Goal: Check status: Check status

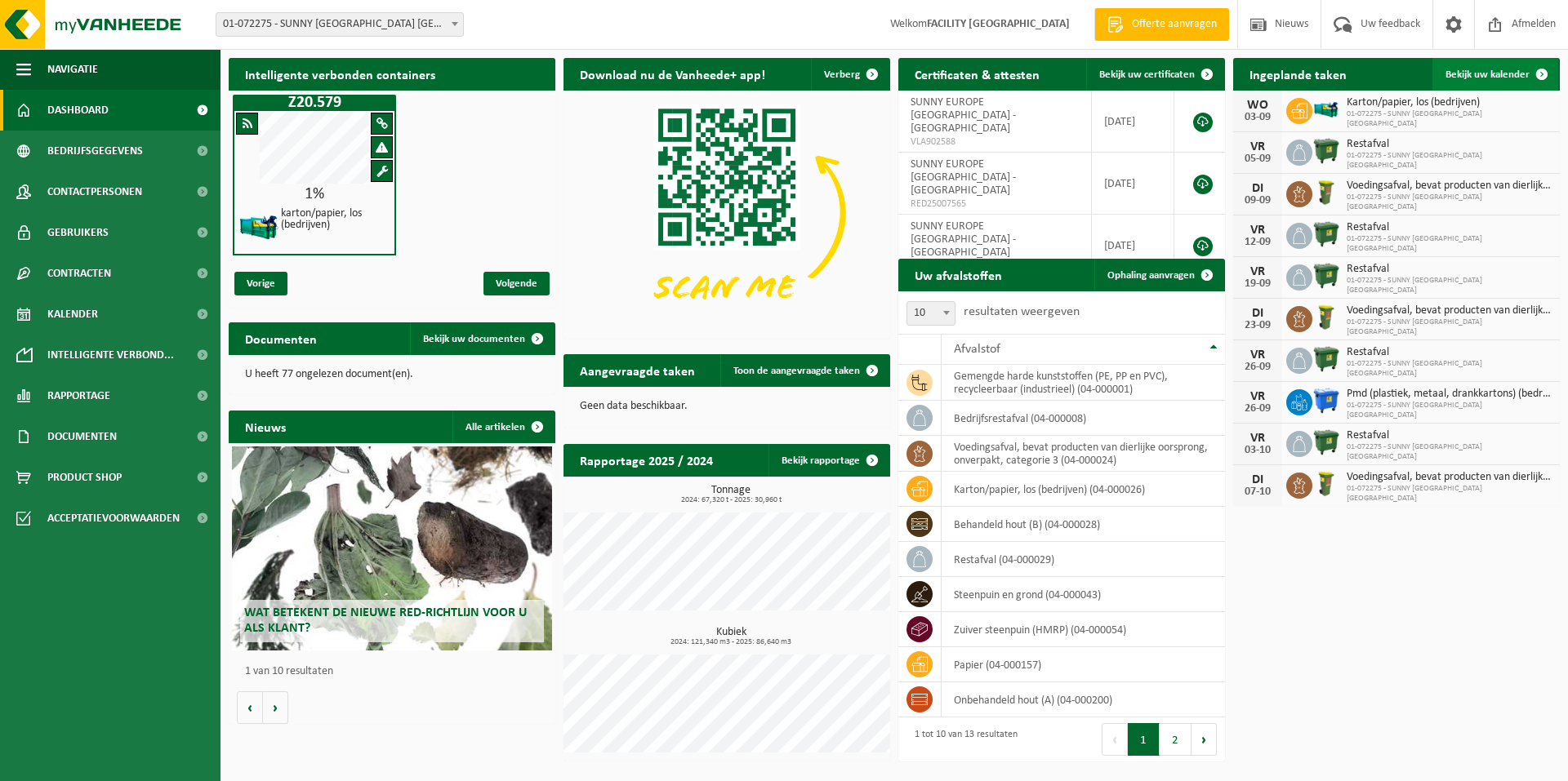
click at [1501, 71] on span "Bekijk uw kalender" at bounding box center [1487, 75] width 84 height 11
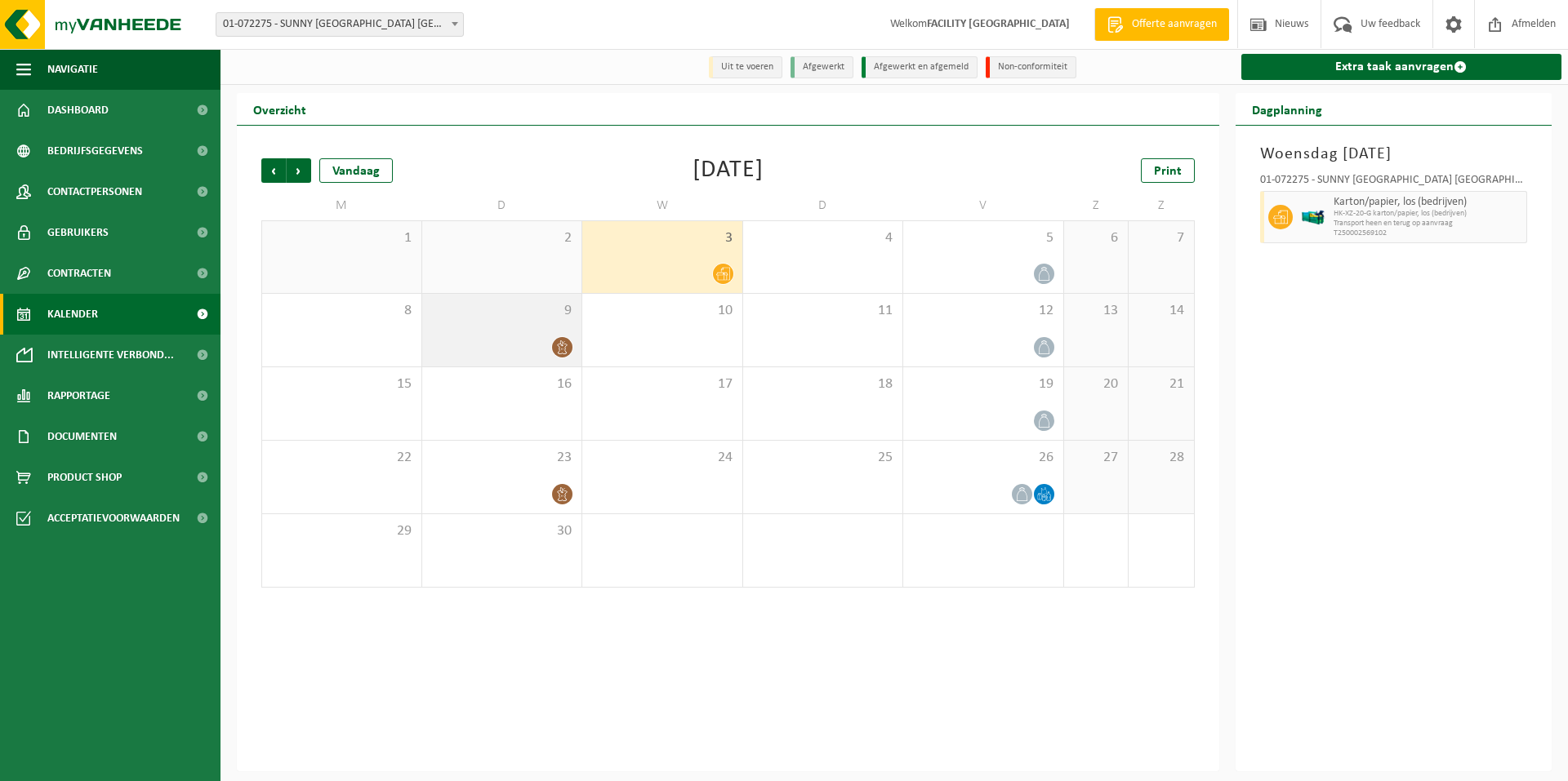
click at [558, 333] on div "9" at bounding box center [502, 331] width 160 height 73
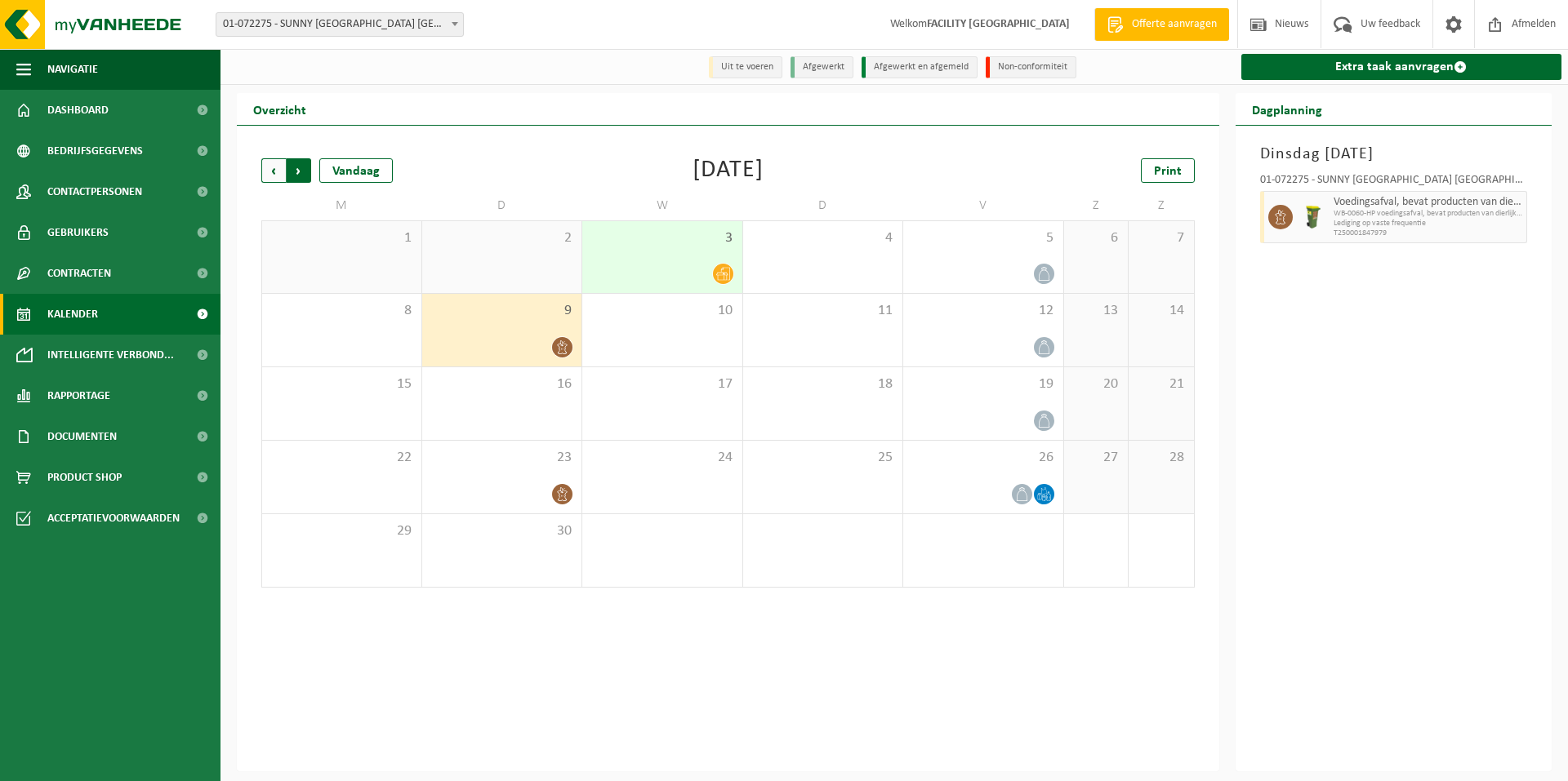
click at [276, 178] on span "Vorige" at bounding box center [273, 170] width 25 height 25
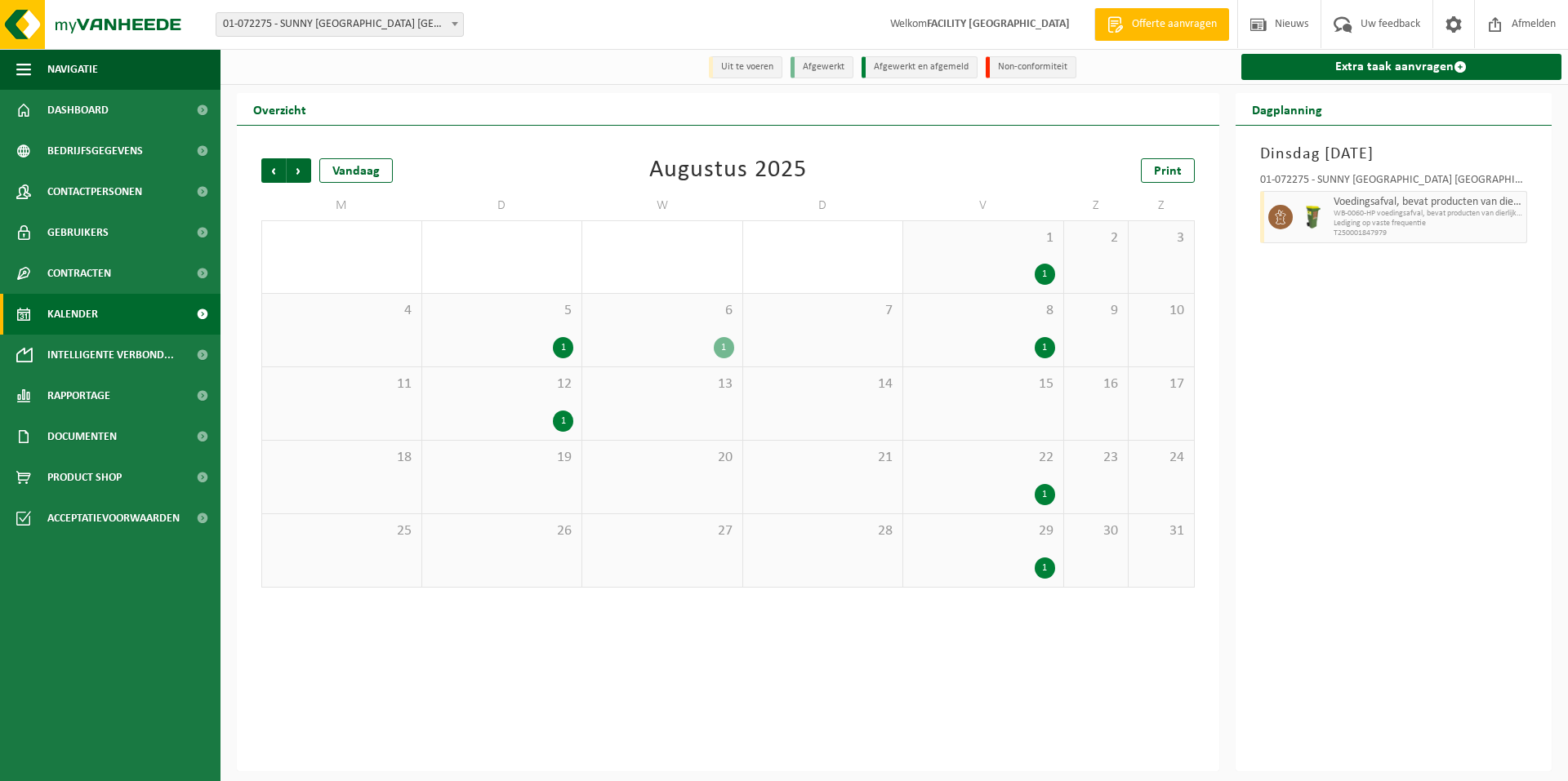
click at [276, 178] on span "Vorige" at bounding box center [273, 170] width 25 height 25
click at [361, 175] on div "Vandaag" at bounding box center [356, 170] width 74 height 25
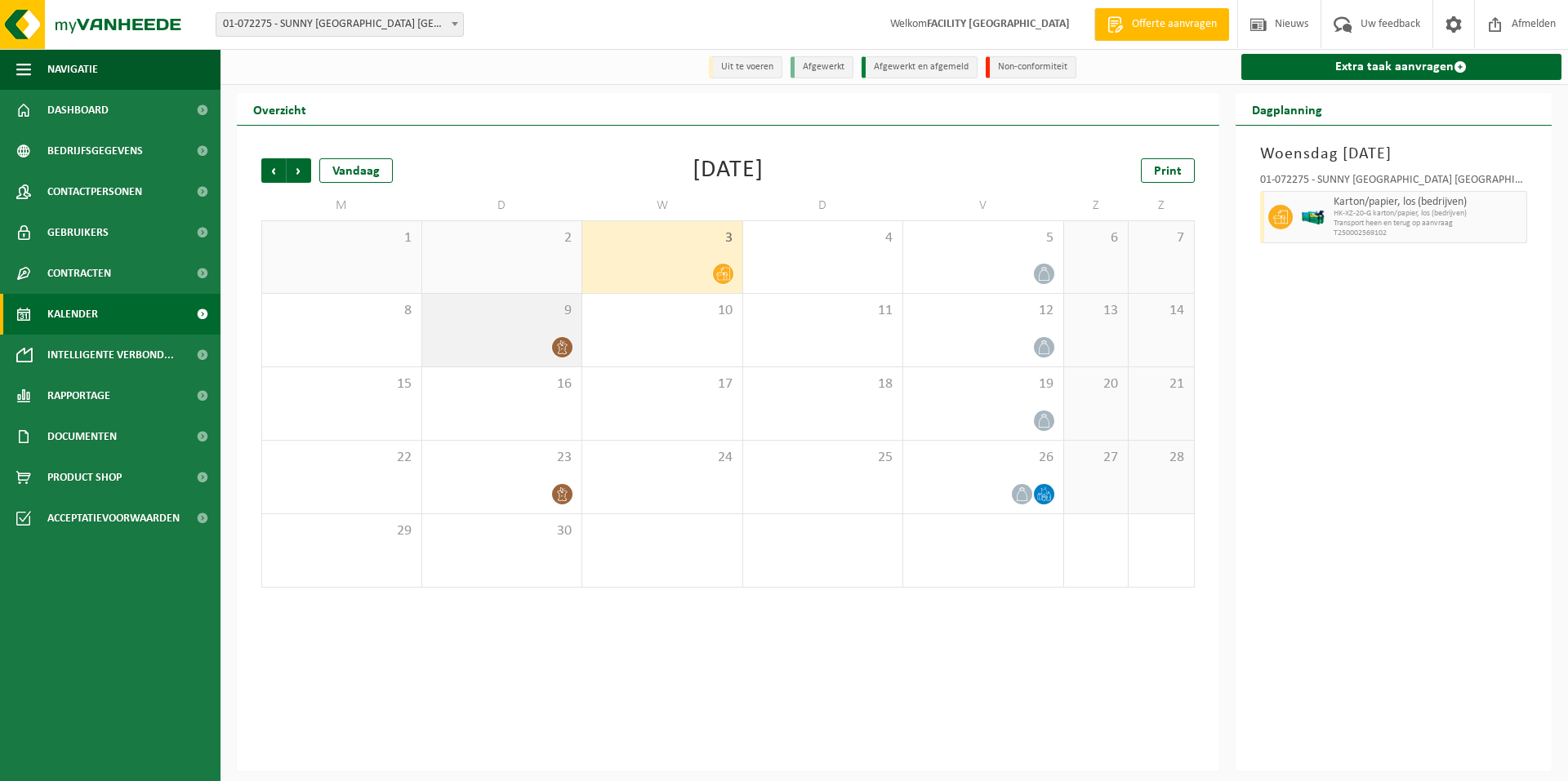
click at [559, 346] on icon at bounding box center [563, 347] width 14 height 14
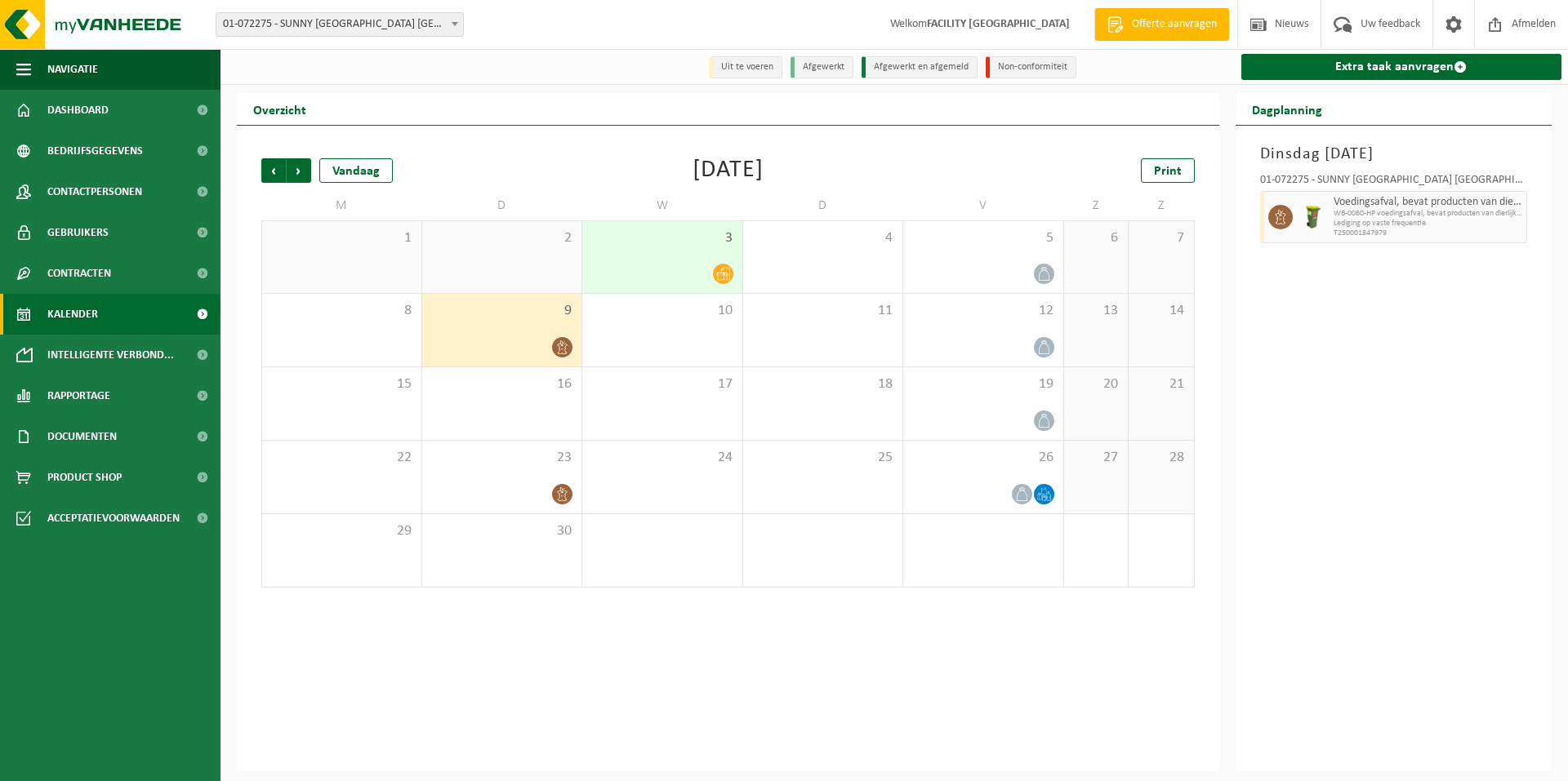
click at [563, 339] on span at bounding box center [563, 348] width 20 height 20
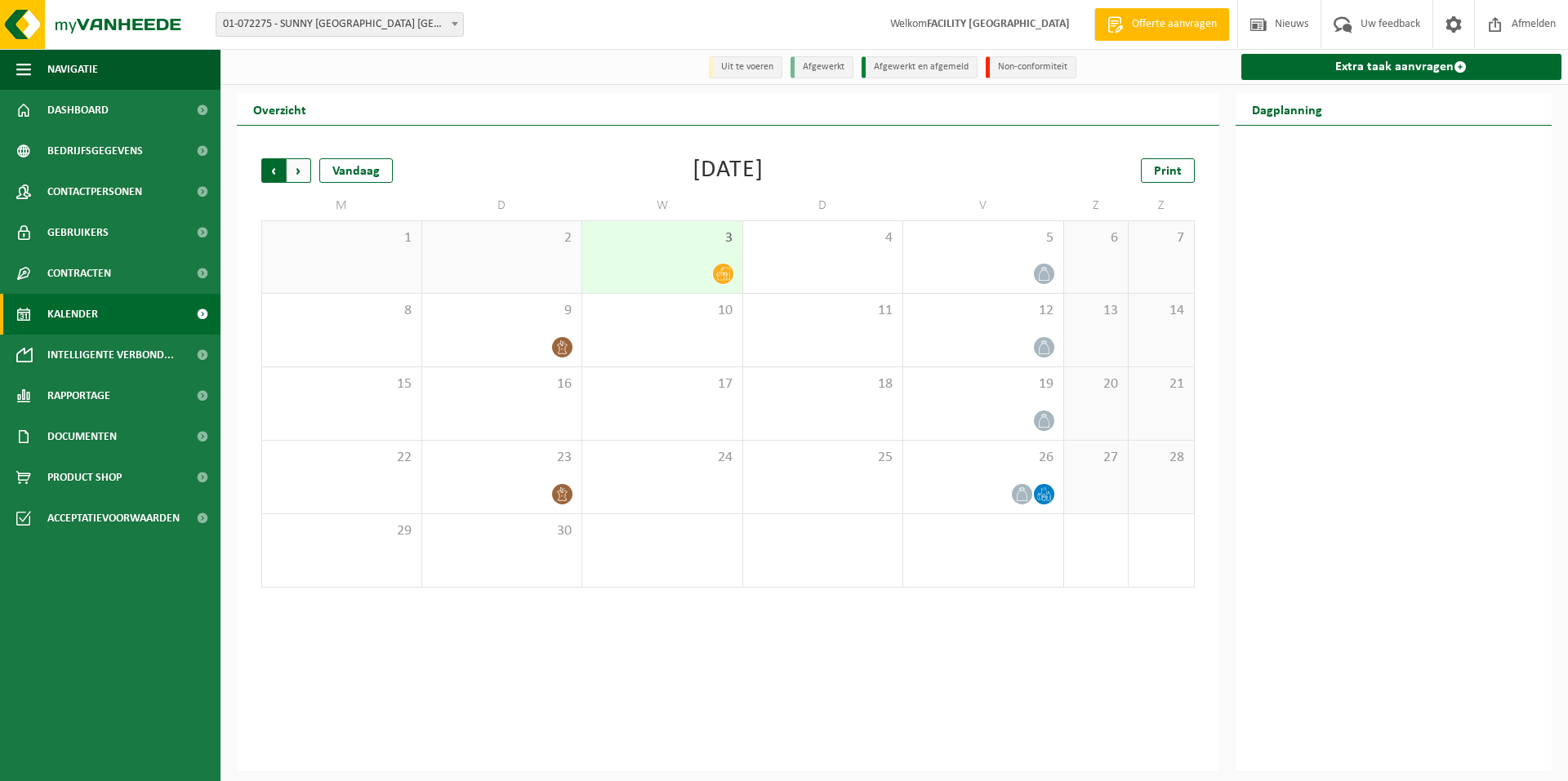
click at [294, 173] on span "Volgende" at bounding box center [299, 170] width 25 height 25
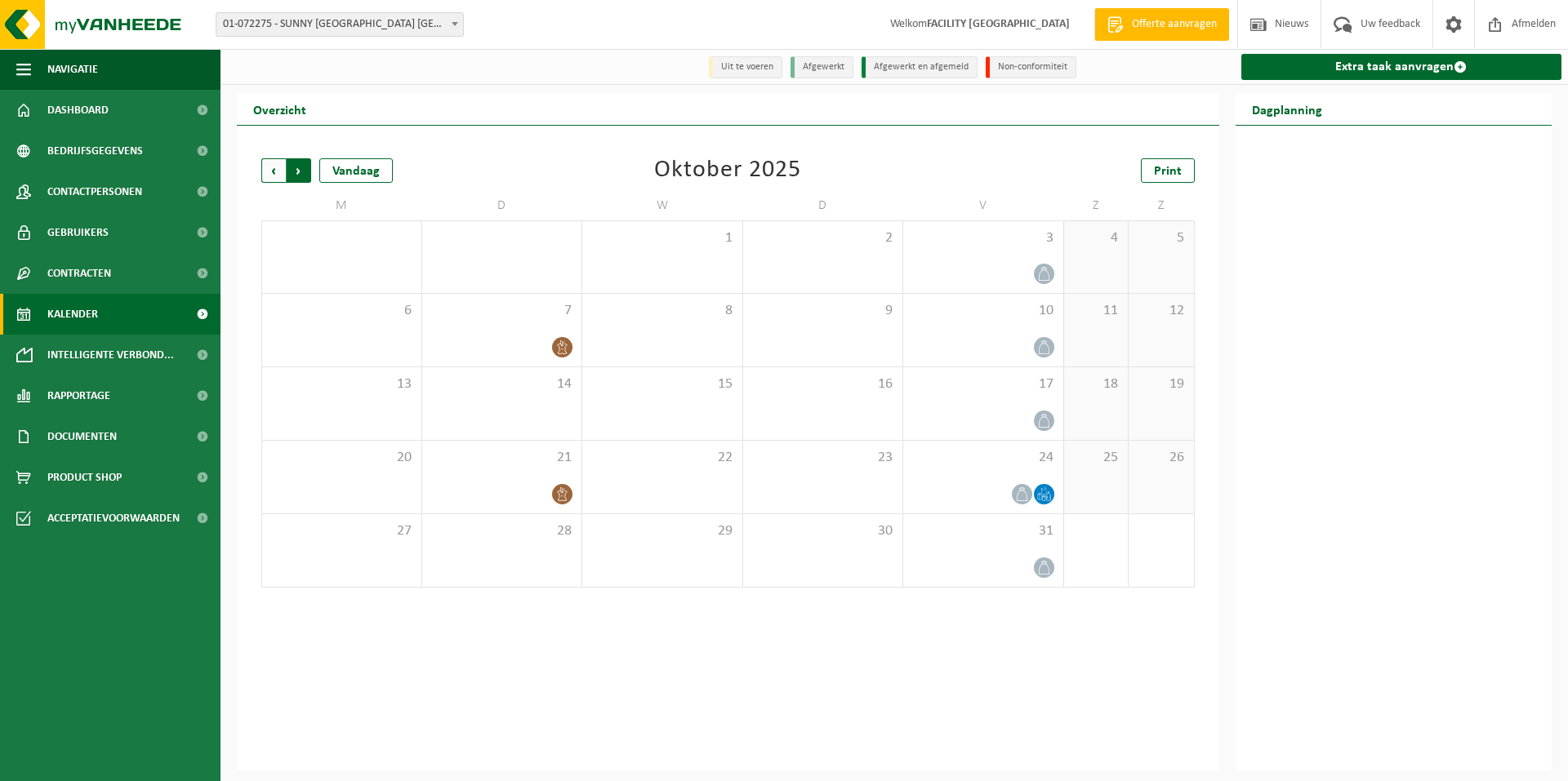
click at [272, 174] on span "Vorige" at bounding box center [273, 170] width 25 height 25
